Goal: Information Seeking & Learning: Learn about a topic

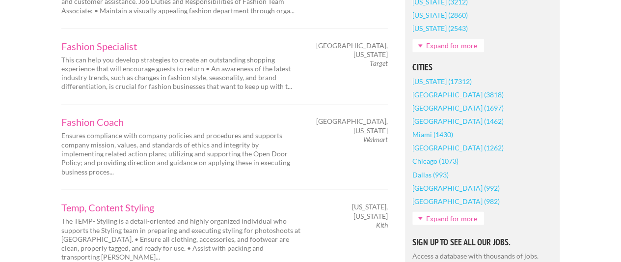
scroll to position [764, 0]
click at [422, 82] on link "[US_STATE] (17312)" at bounding box center [441, 80] width 59 height 13
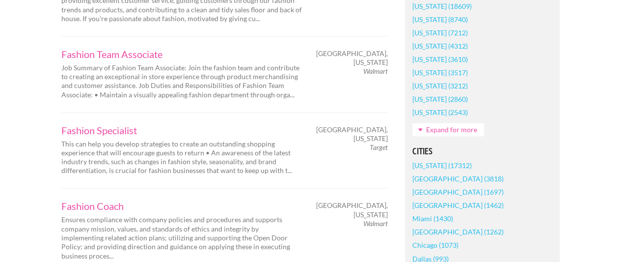
scroll to position [680, 0]
click at [432, 165] on link "[US_STATE] (17312)" at bounding box center [441, 164] width 59 height 13
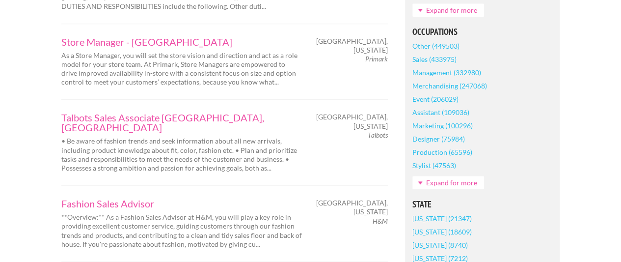
scroll to position [452, 0]
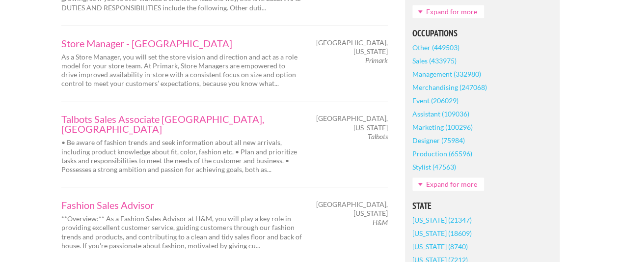
click at [441, 55] on link "Sales (433975)" at bounding box center [434, 60] width 44 height 13
